Goal: Transaction & Acquisition: Purchase product/service

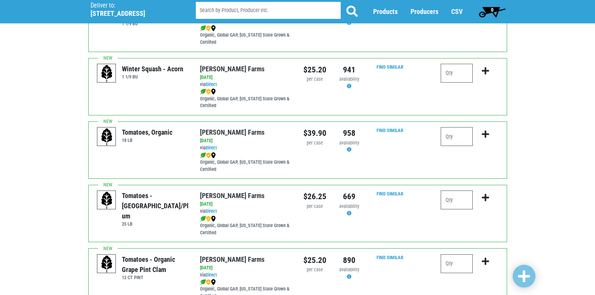
scroll to position [302, 0]
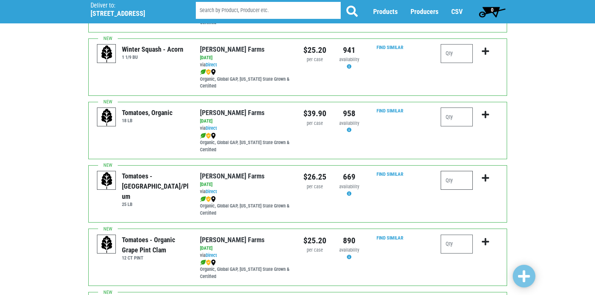
click at [461, 182] on input "number" at bounding box center [457, 180] width 32 height 19
type input "1"
click at [484, 178] on icon "submit" at bounding box center [485, 178] width 7 height 8
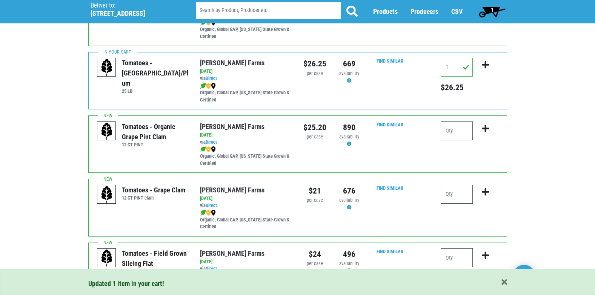
scroll to position [453, 0]
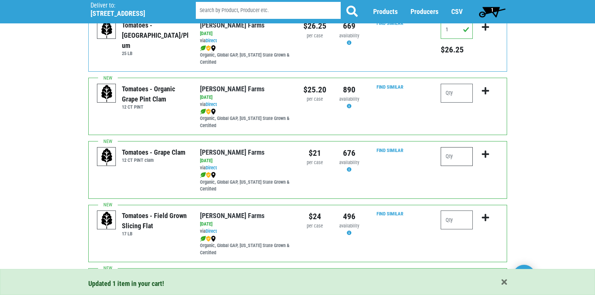
click at [456, 154] on input "number" at bounding box center [457, 156] width 32 height 19
type input "1"
click at [486, 152] on icon "submit" at bounding box center [485, 154] width 7 height 8
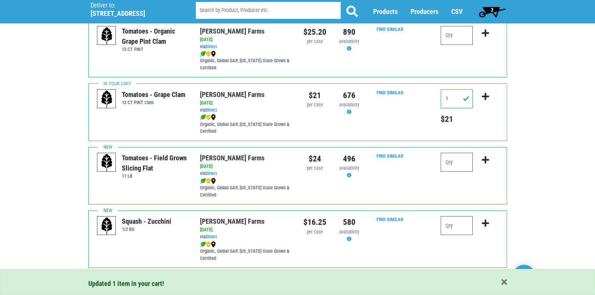
scroll to position [528, 0]
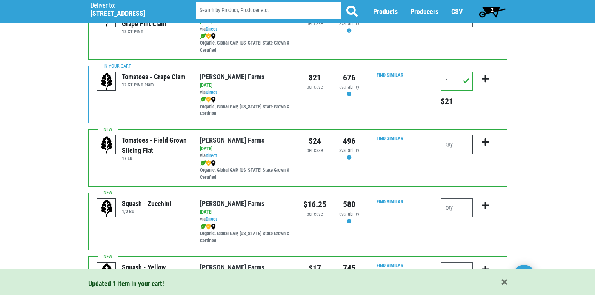
click at [461, 144] on input "number" at bounding box center [457, 144] width 32 height 19
type input "1"
click at [482, 143] on icon "submit" at bounding box center [485, 142] width 7 height 8
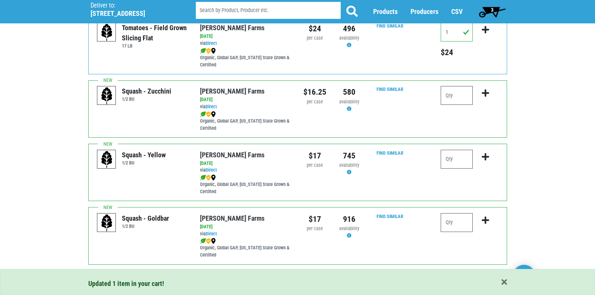
scroll to position [641, 0]
click at [455, 96] on input "number" at bounding box center [457, 94] width 32 height 19
type input "1"
click at [484, 92] on icon "submit" at bounding box center [485, 92] width 7 height 8
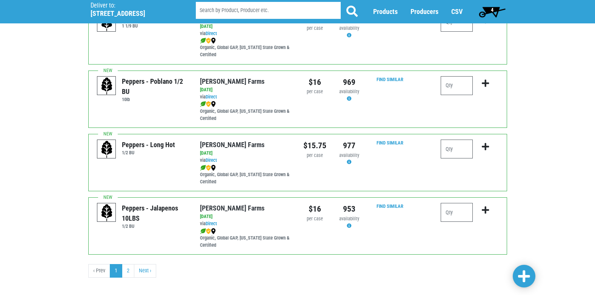
scroll to position [1102, 0]
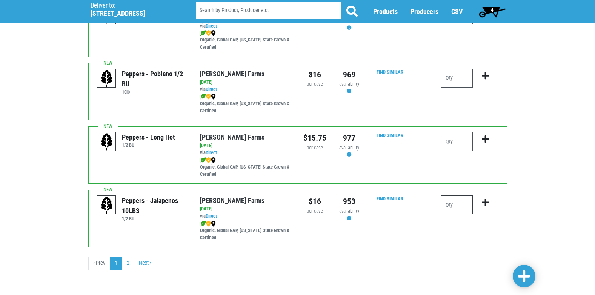
click at [458, 203] on input "number" at bounding box center [457, 204] width 32 height 19
type input "1"
click at [126, 261] on link "2" at bounding box center [128, 264] width 12 height 14
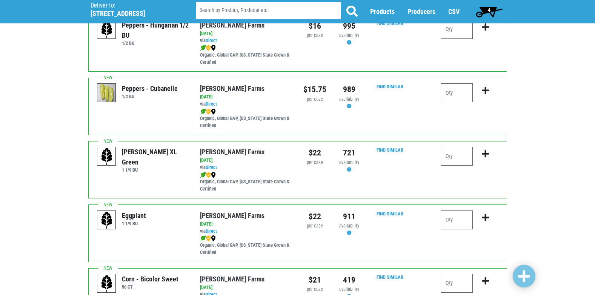
scroll to position [75, 0]
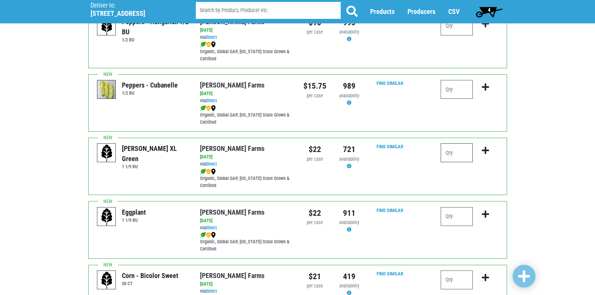
click at [463, 150] on input "number" at bounding box center [457, 152] width 32 height 19
type input "1"
click at [486, 150] on icon "submit" at bounding box center [485, 150] width 7 height 8
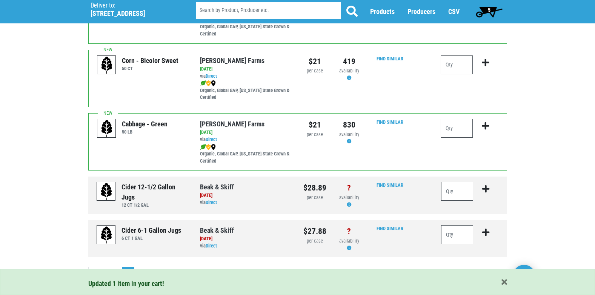
scroll to position [301, 0]
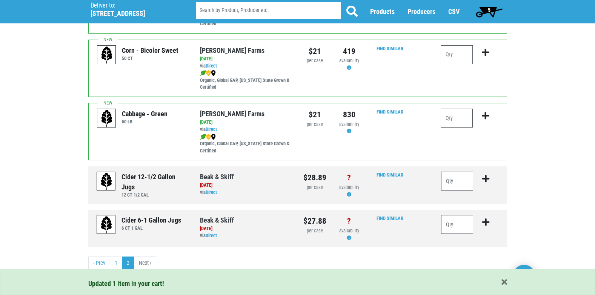
click at [458, 124] on input "number" at bounding box center [457, 118] width 32 height 19
type input "1"
click at [484, 114] on icon "submit" at bounding box center [485, 116] width 7 height 8
click at [119, 260] on link "1" at bounding box center [116, 264] width 12 height 14
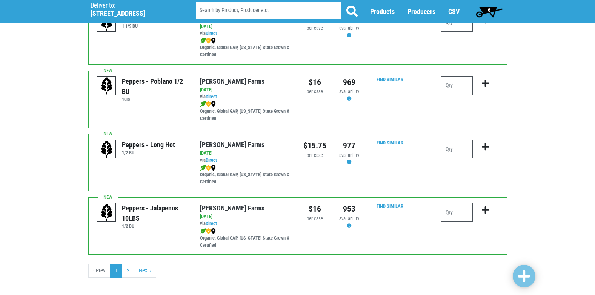
scroll to position [1102, 0]
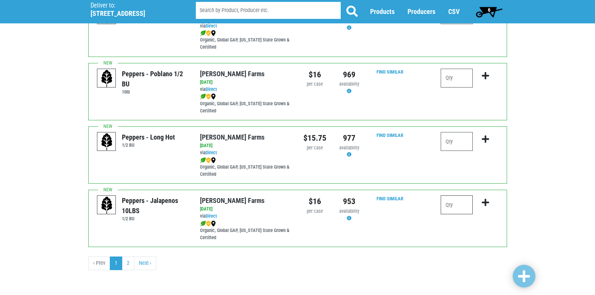
click at [455, 201] on input "number" at bounding box center [457, 204] width 32 height 19
type input "1"
click at [484, 201] on icon "submit" at bounding box center [485, 202] width 7 height 8
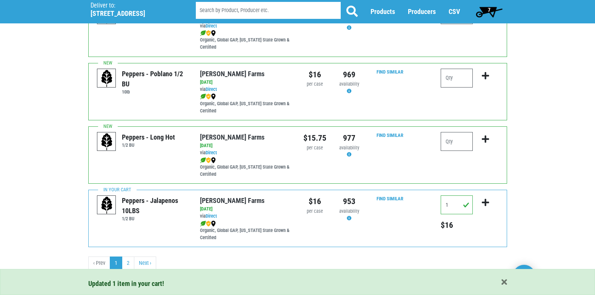
click at [492, 10] on span "7" at bounding box center [489, 11] width 34 height 15
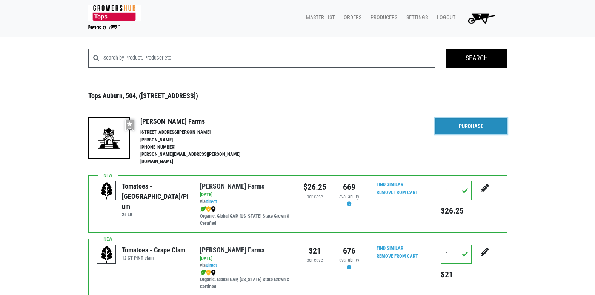
click at [480, 123] on link "Purchase" at bounding box center [471, 126] width 72 height 16
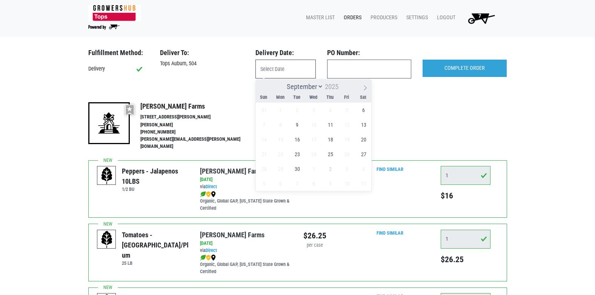
click at [283, 63] on input "text" at bounding box center [285, 69] width 60 height 19
click at [363, 109] on span "6" at bounding box center [363, 110] width 15 height 15
type input "[DATE]"
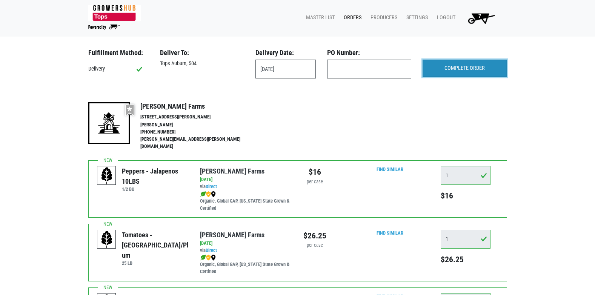
click at [464, 72] on input "COMPLETE ORDER" at bounding box center [465, 68] width 84 height 17
